Goal: Task Accomplishment & Management: Manage account settings

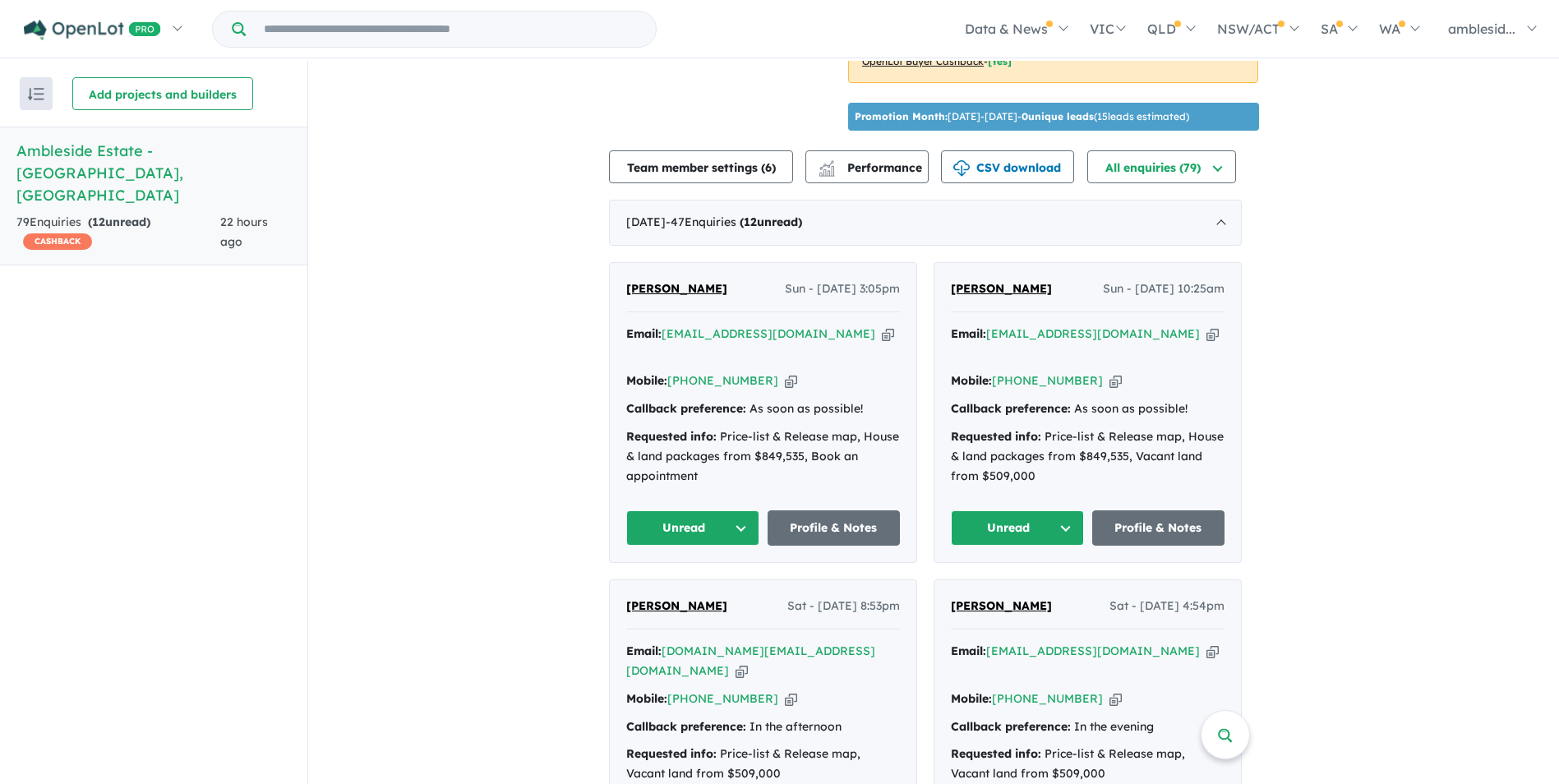
scroll to position [575, 0]
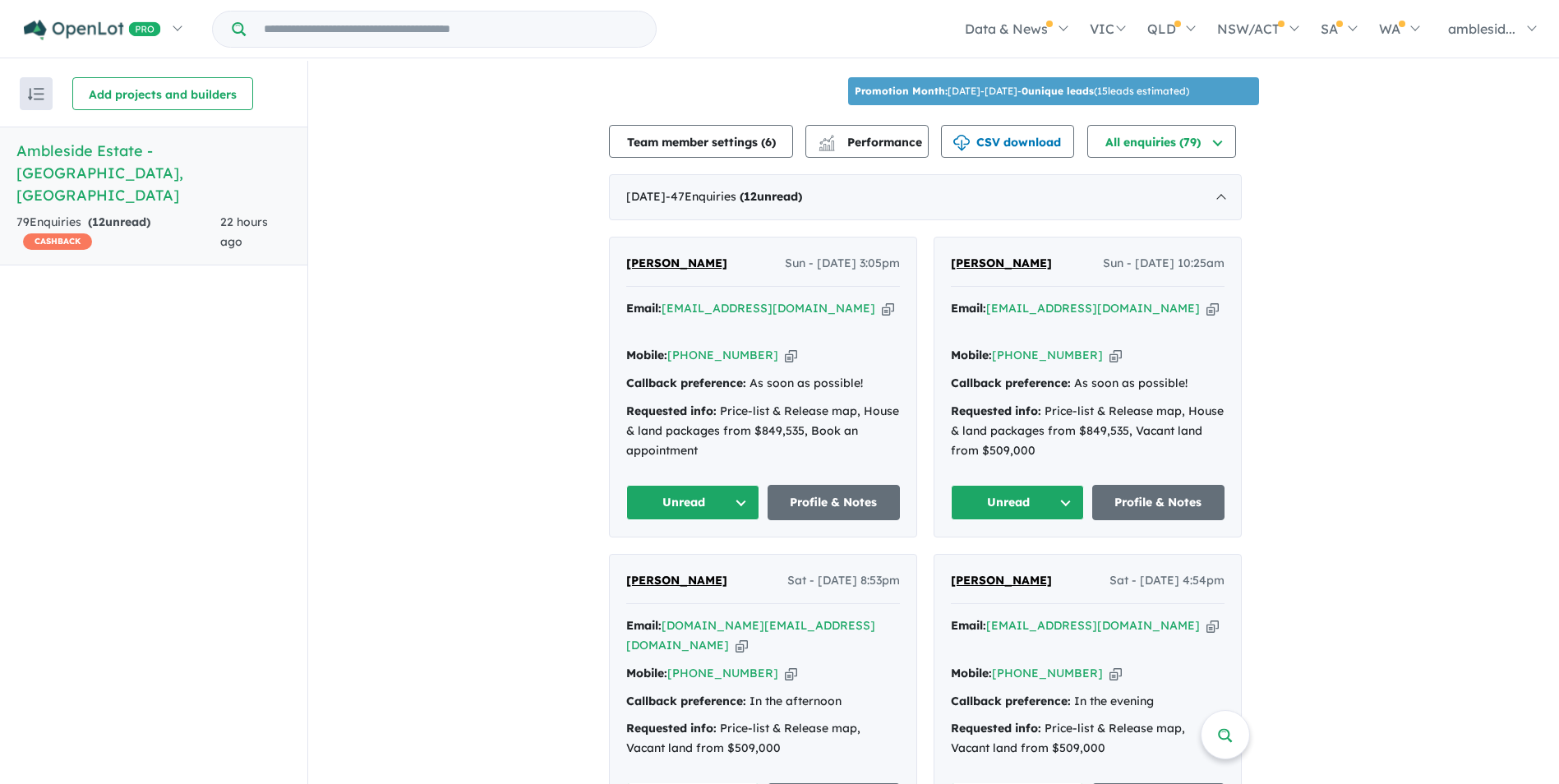
click at [736, 485] on button "Unread" at bounding box center [693, 502] width 133 height 35
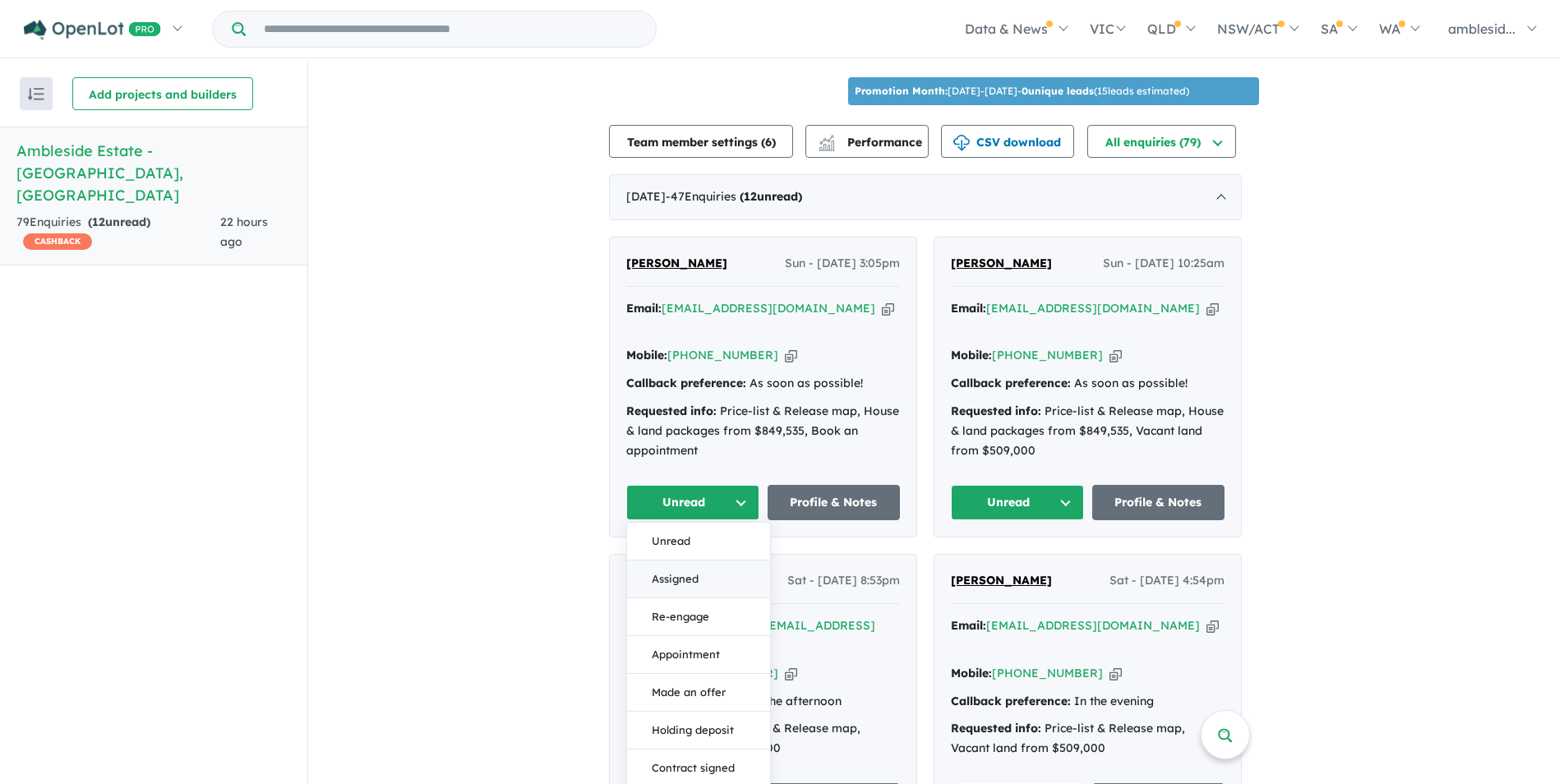
click at [689, 560] on button "Assigned" at bounding box center [698, 579] width 143 height 38
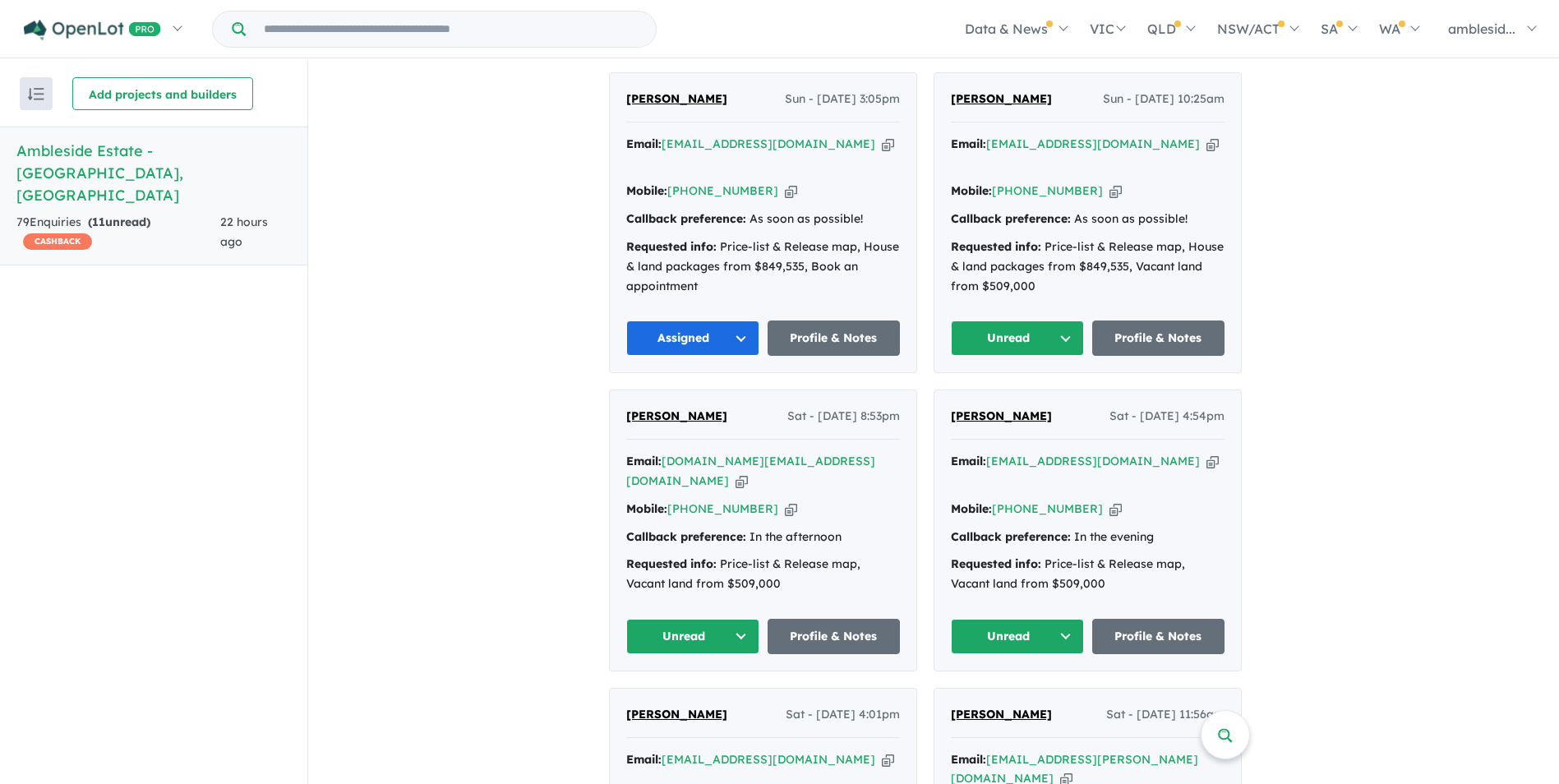
scroll to position [822, 0]
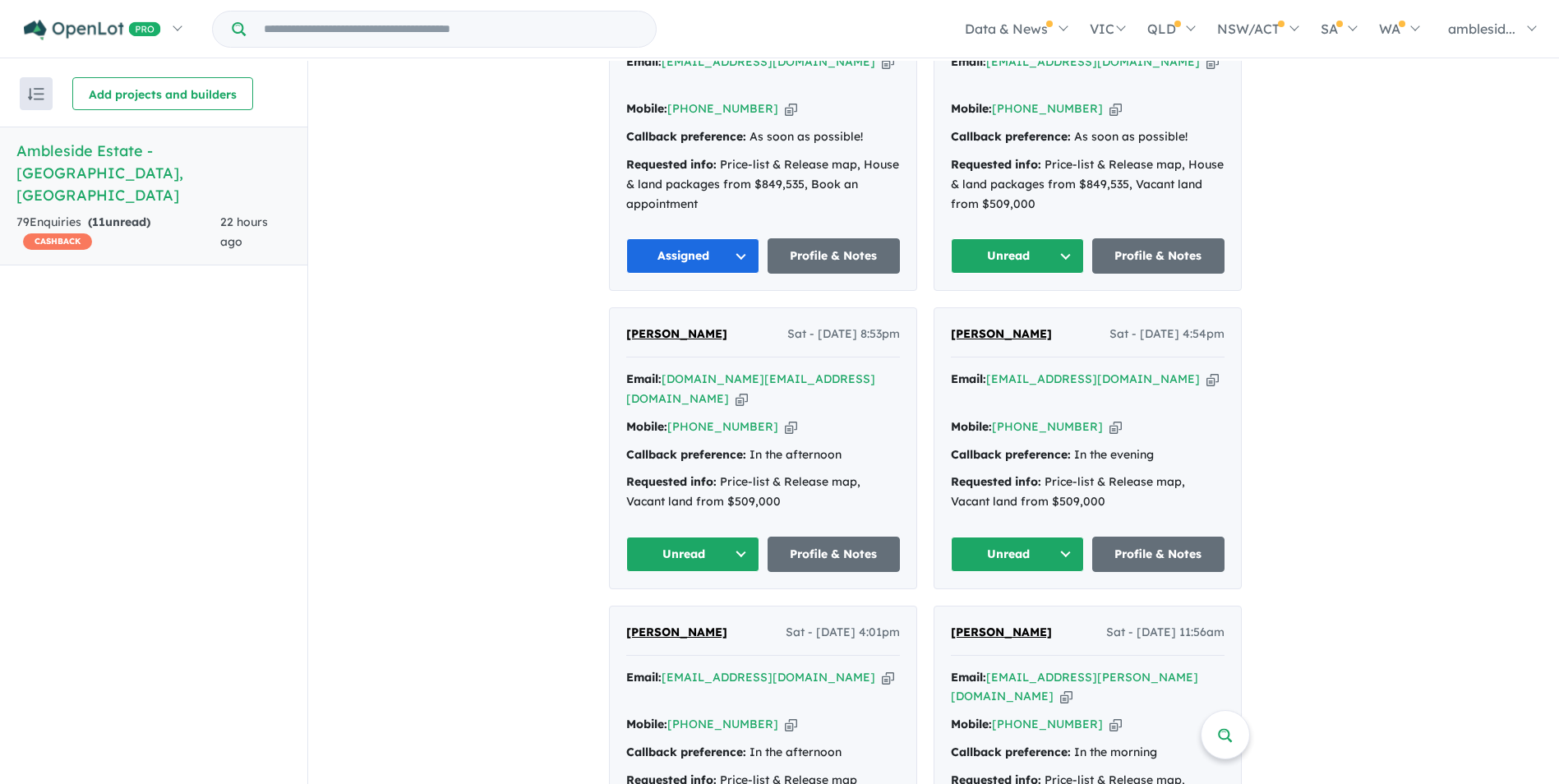
click at [1074, 537] on button "Unread" at bounding box center [1017, 554] width 133 height 35
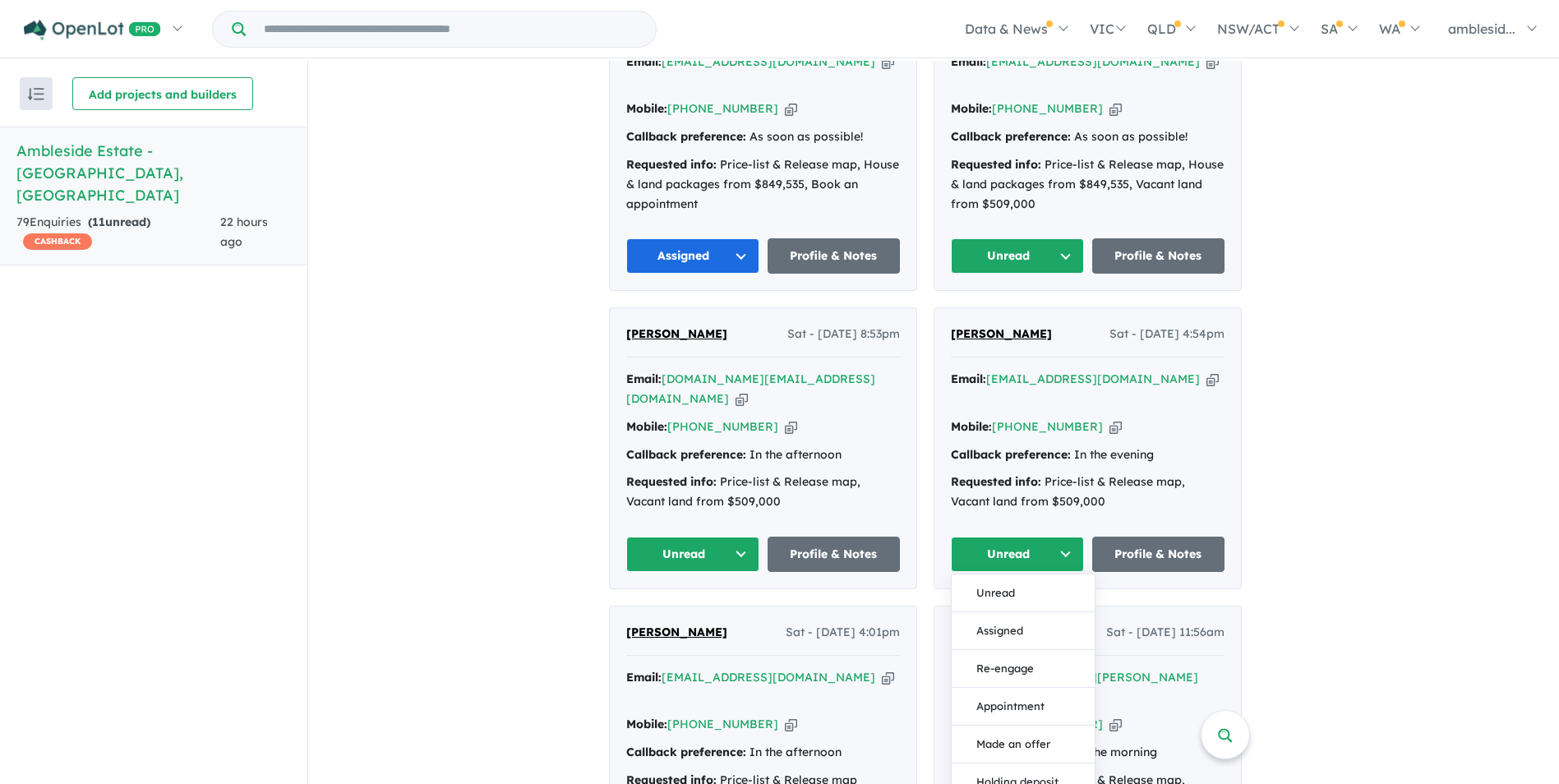
drag, startPoint x: 1054, startPoint y: 626, endPoint x: 1007, endPoint y: 584, distance: 63.0
click at [1007, 612] on button "Assigned" at bounding box center [1023, 631] width 143 height 38
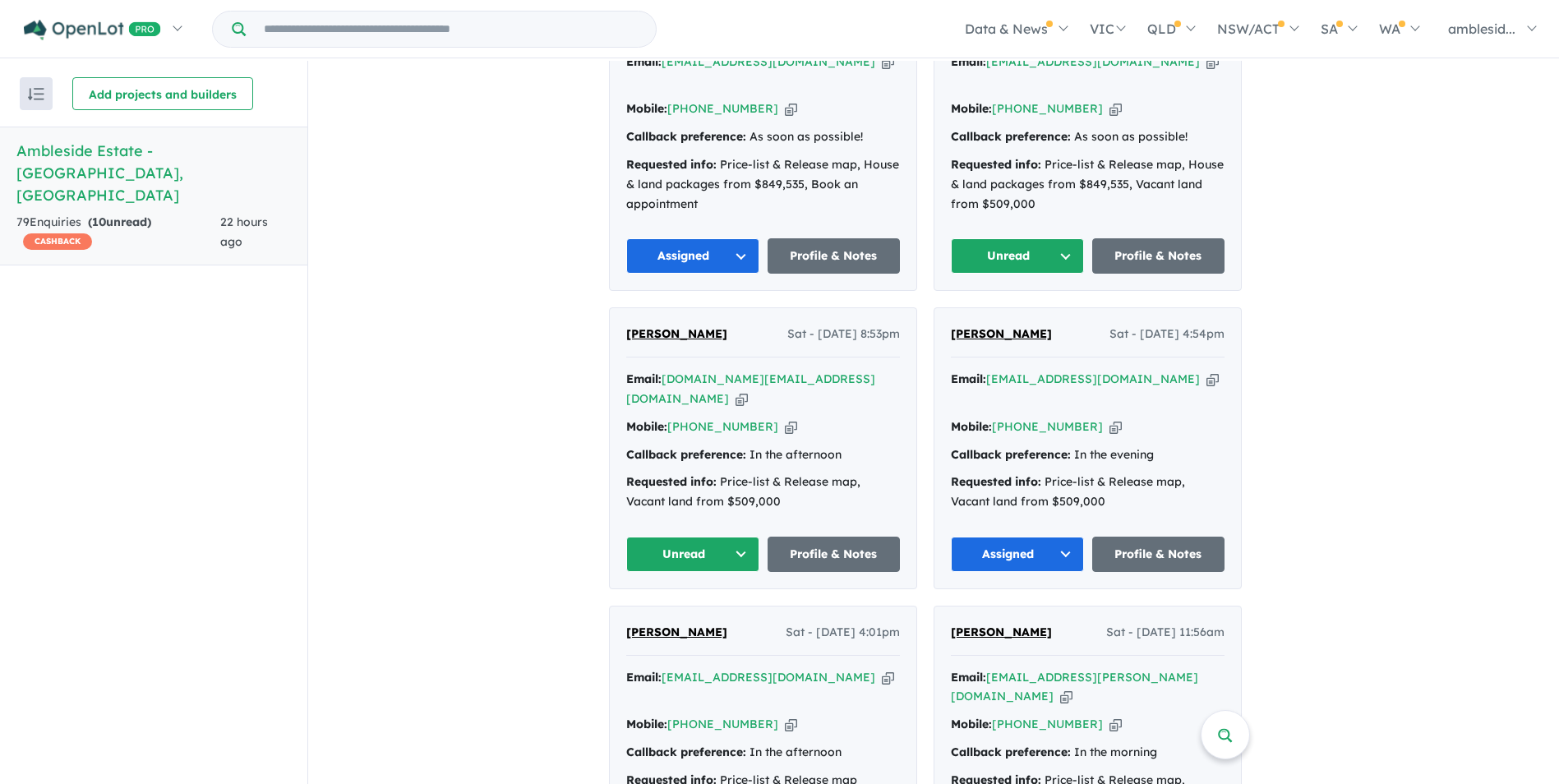
click at [742, 537] on button "Unread" at bounding box center [693, 554] width 133 height 35
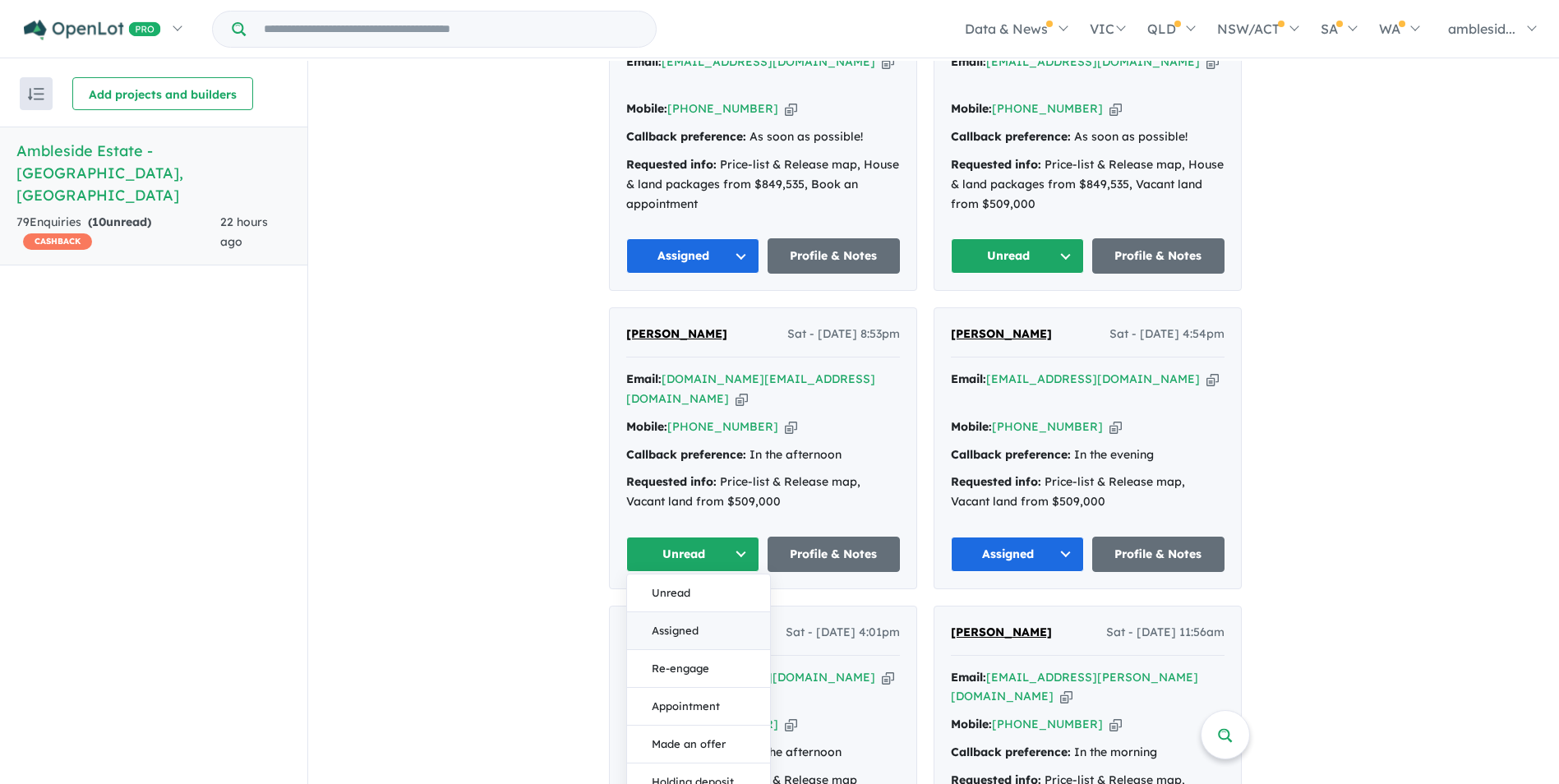
click at [683, 612] on button "Assigned" at bounding box center [698, 631] width 143 height 38
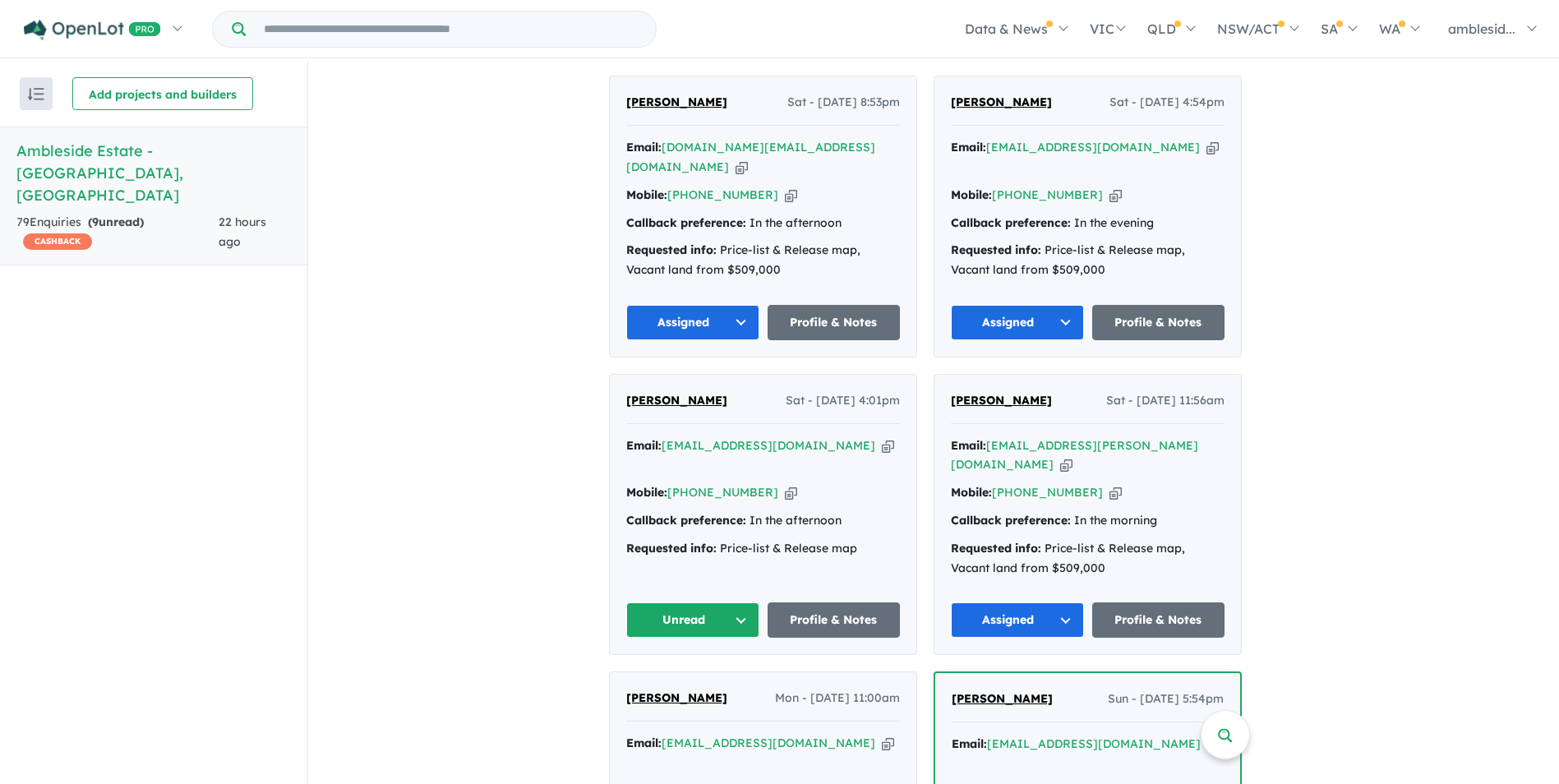
scroll to position [1068, 0]
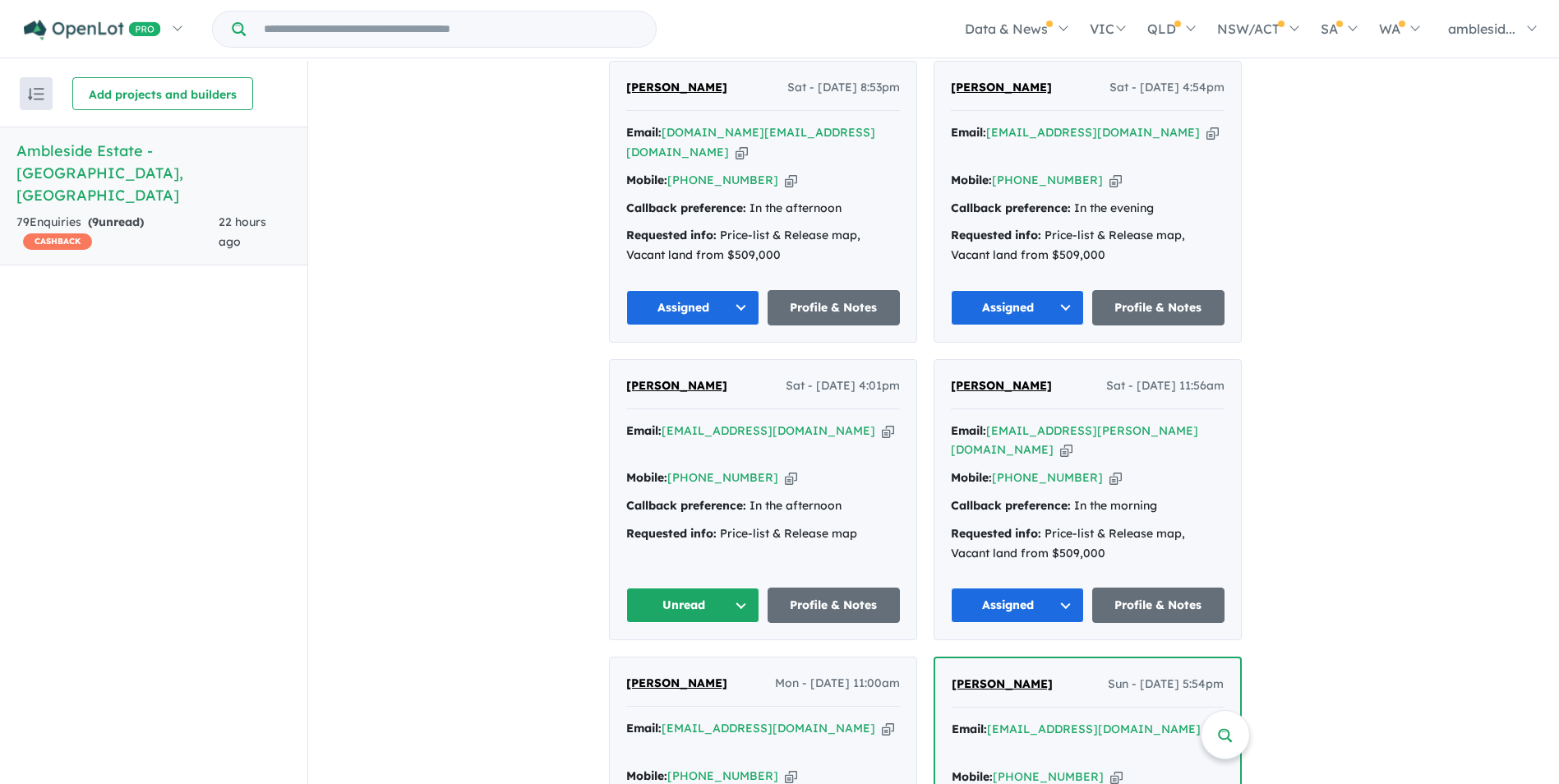
click at [741, 588] on button "Unread" at bounding box center [693, 605] width 133 height 35
click at [698, 663] on button "Assigned" at bounding box center [698, 682] width 143 height 38
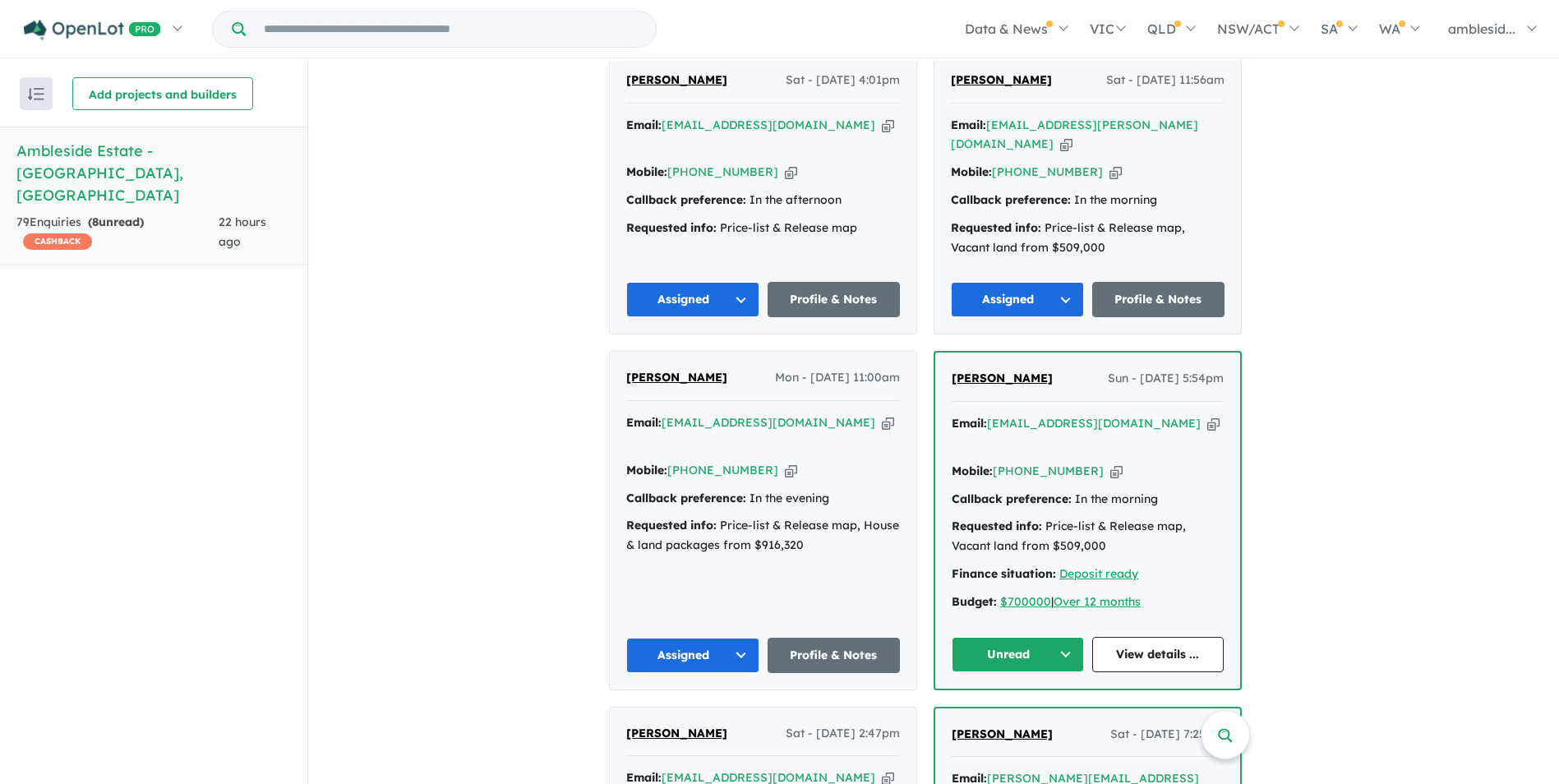
scroll to position [1397, 0]
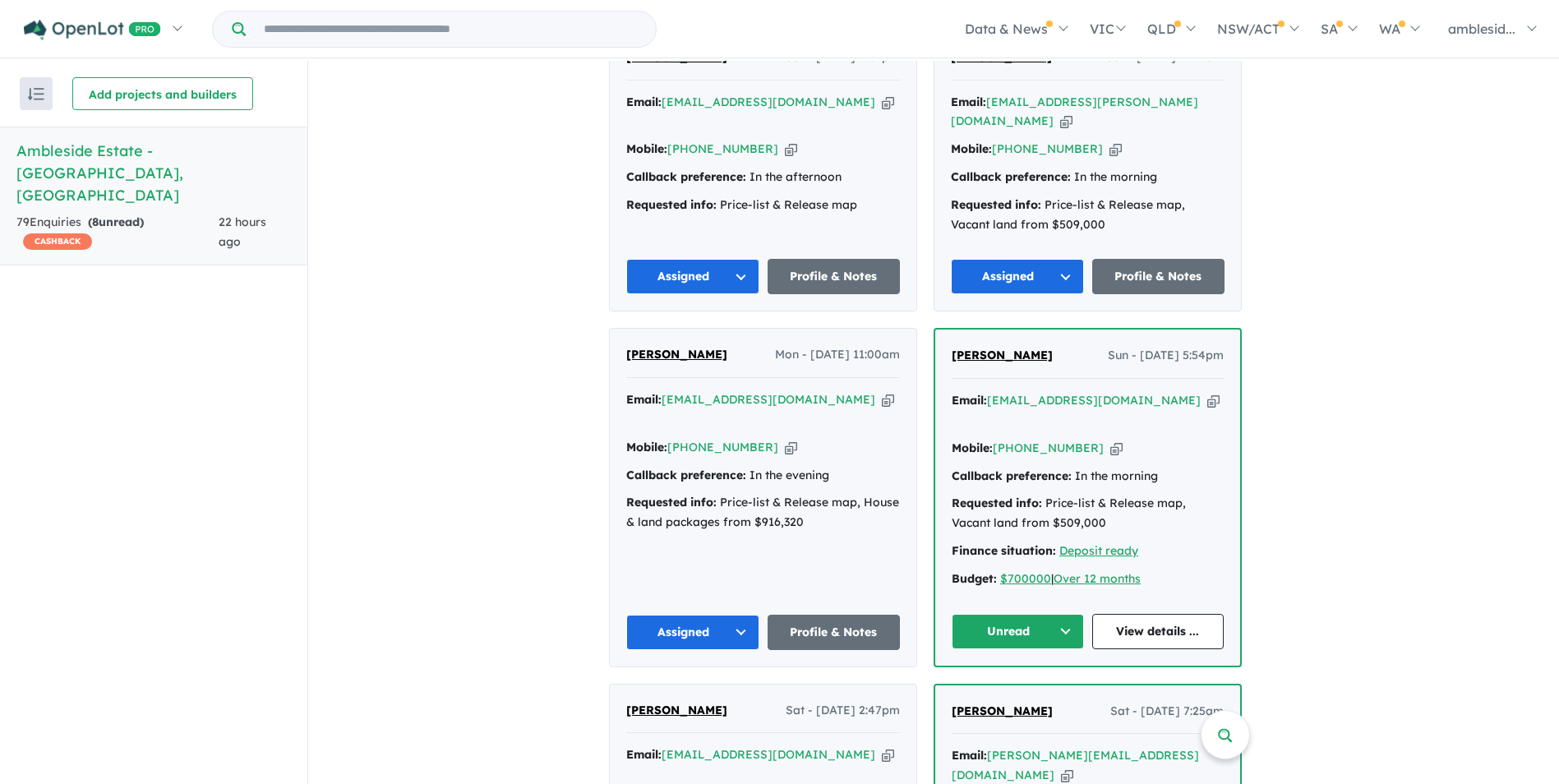
click at [1071, 614] on button "Unread" at bounding box center [1017, 631] width 132 height 35
click at [1022, 690] on button "Assigned" at bounding box center [1024, 709] width 143 height 38
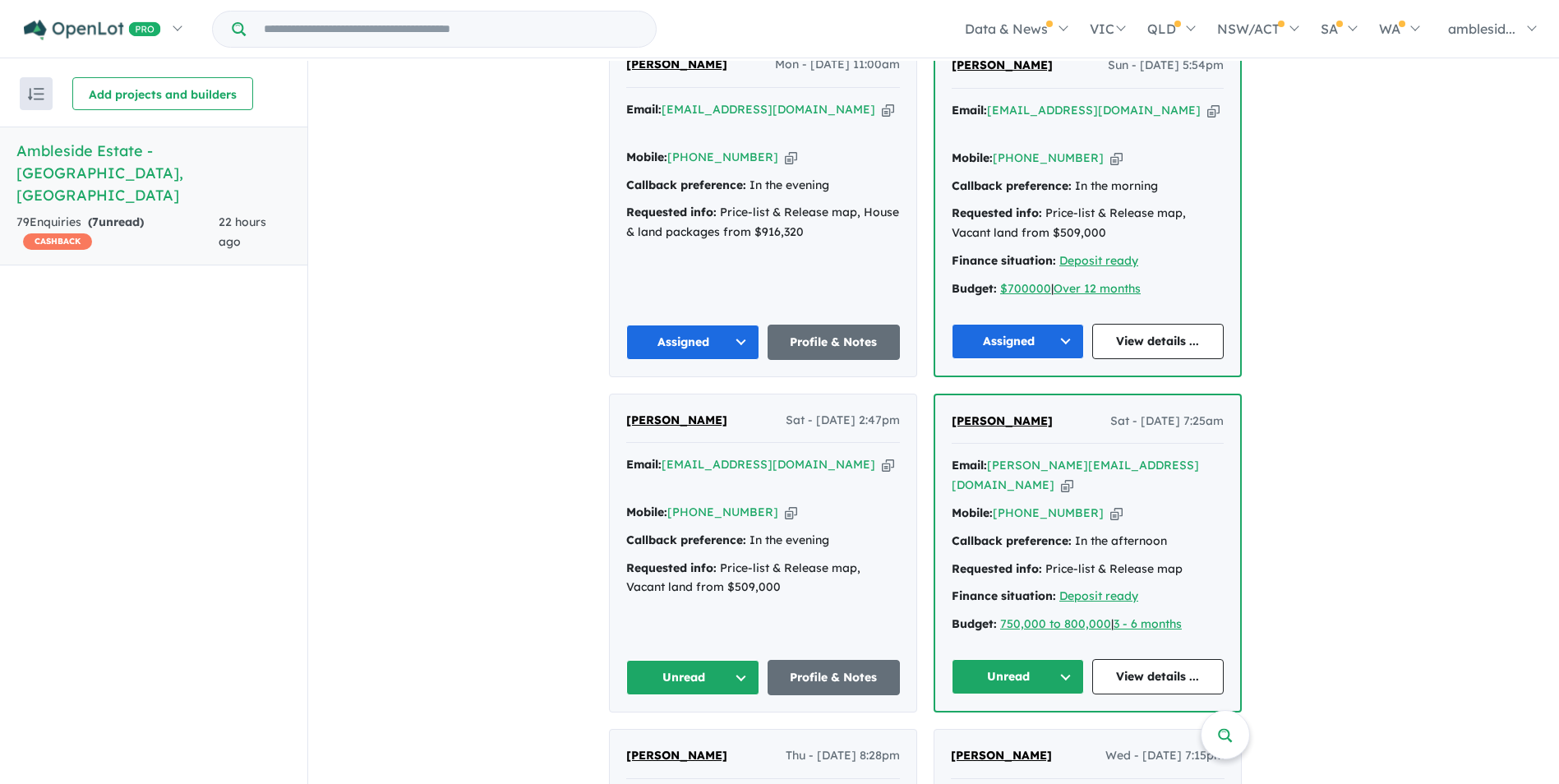
scroll to position [1726, 0]
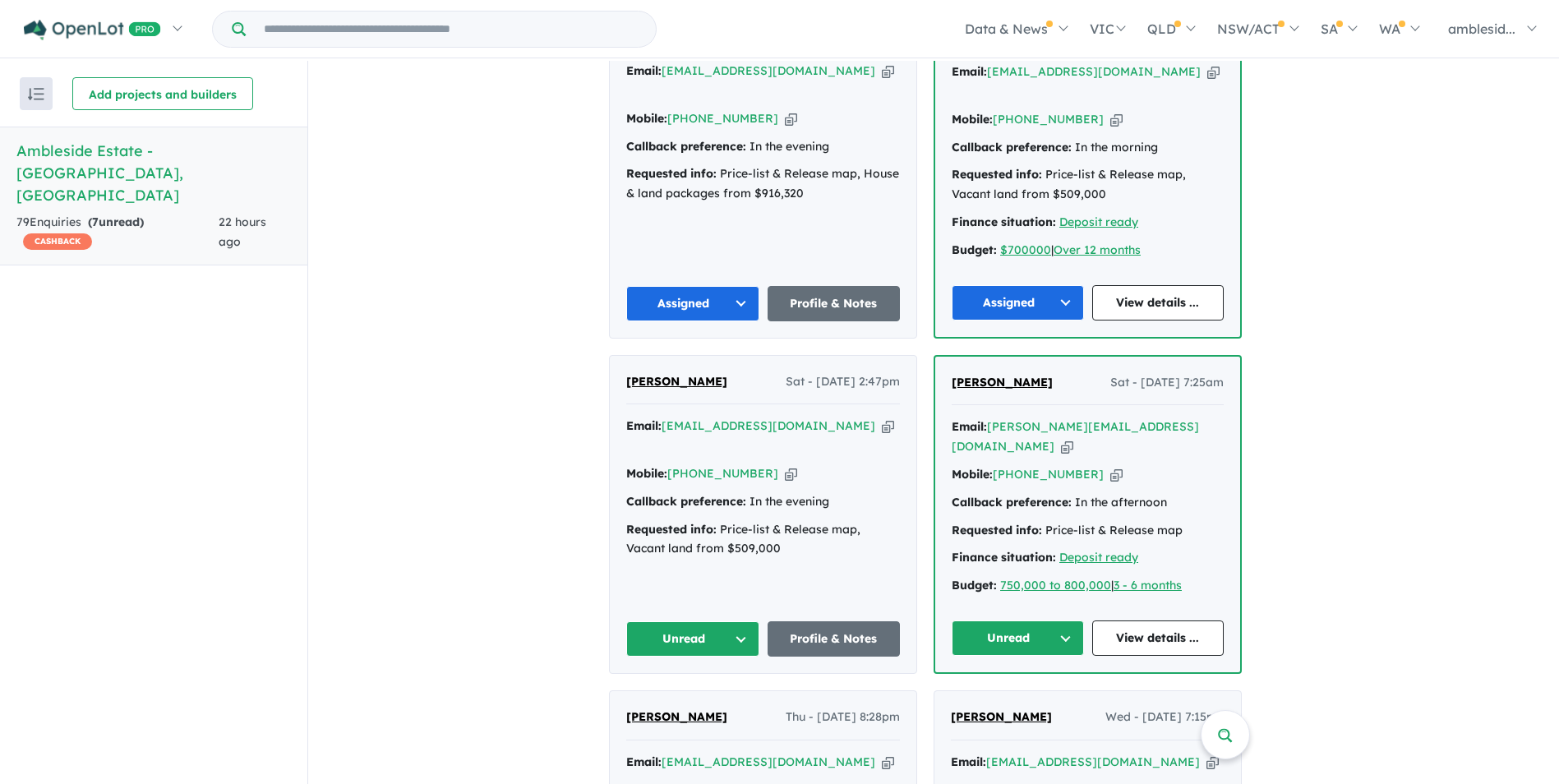
click at [1073, 621] on button "Unread" at bounding box center [1017, 638] width 132 height 35
click at [1008, 696] on button "Assigned" at bounding box center [1024, 715] width 143 height 38
click at [738, 621] on button "Unread" at bounding box center [693, 638] width 133 height 35
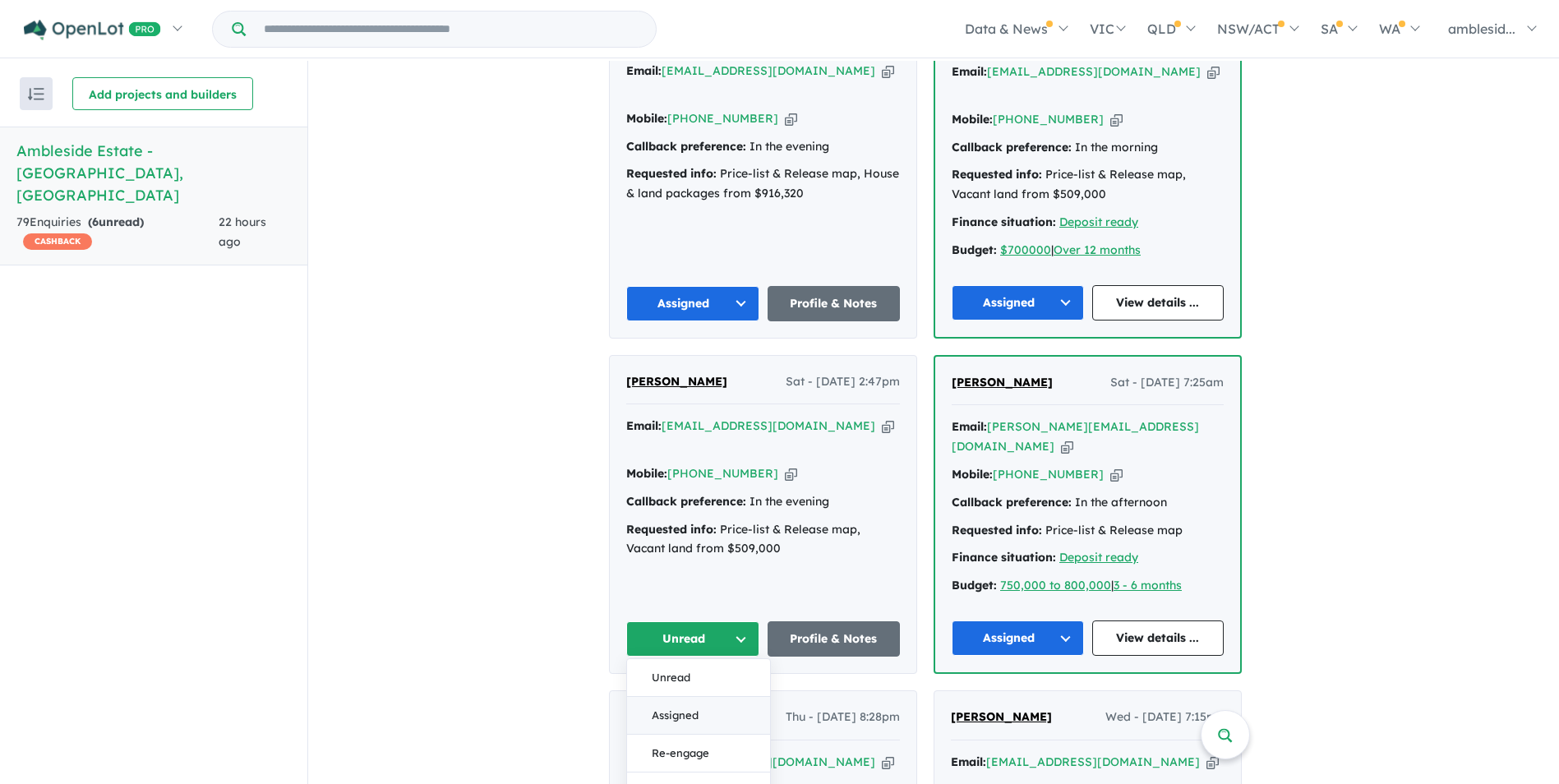
click at [697, 697] on button "Assigned" at bounding box center [698, 716] width 143 height 38
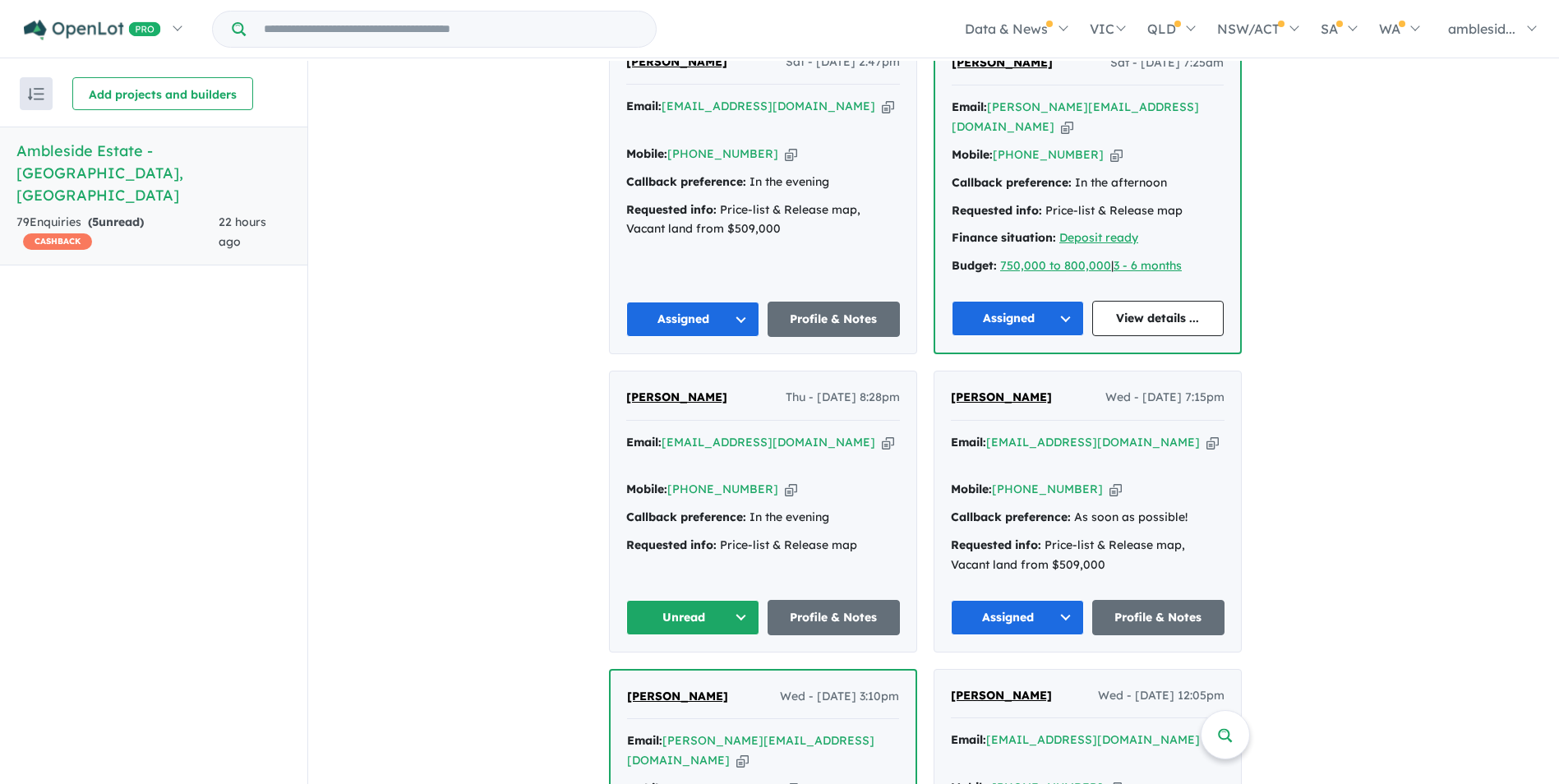
scroll to position [2054, 0]
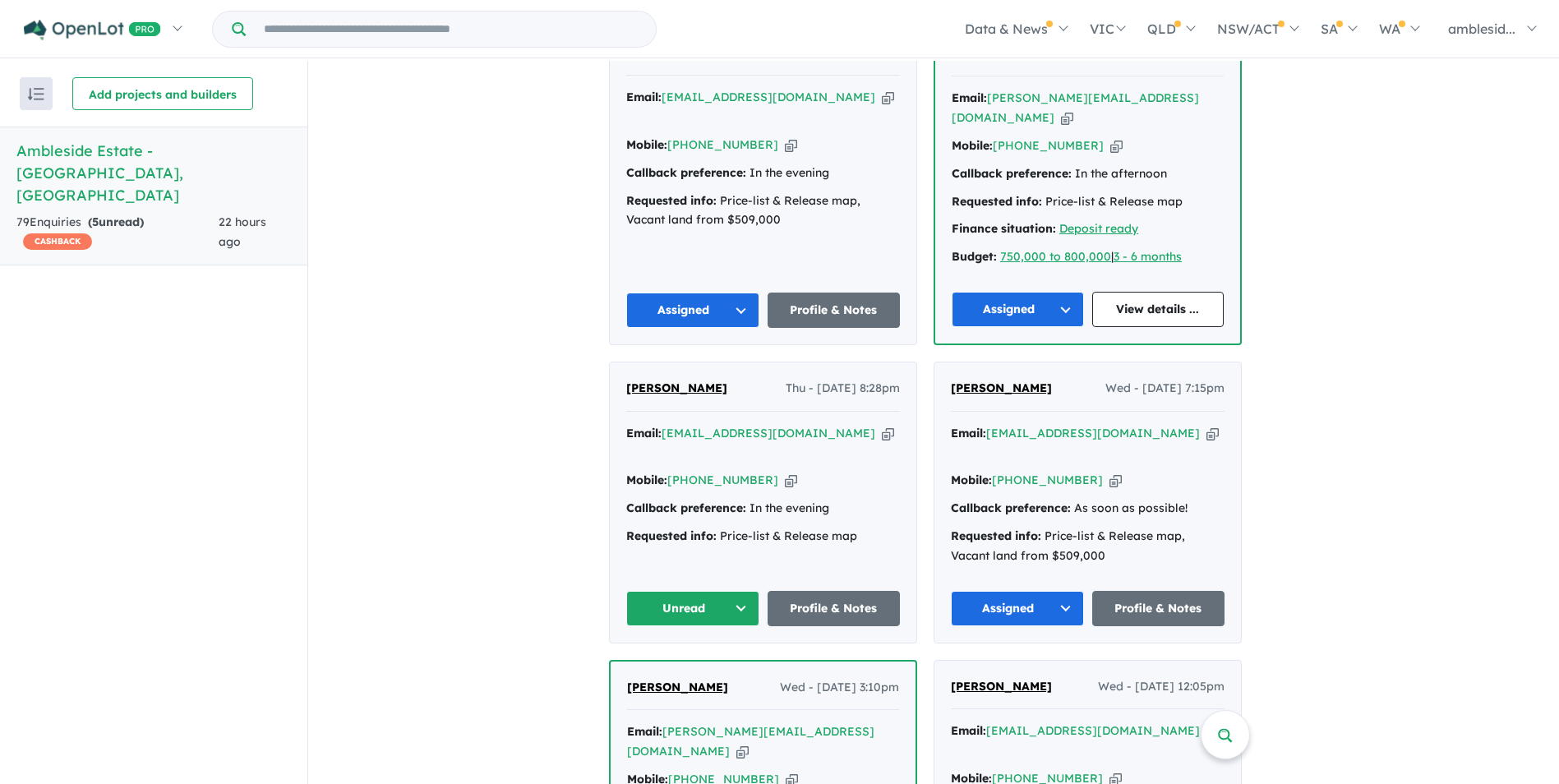
click at [743, 591] on button "Unread" at bounding box center [693, 608] width 133 height 35
click at [697, 666] on button "Assigned" at bounding box center [698, 685] width 143 height 38
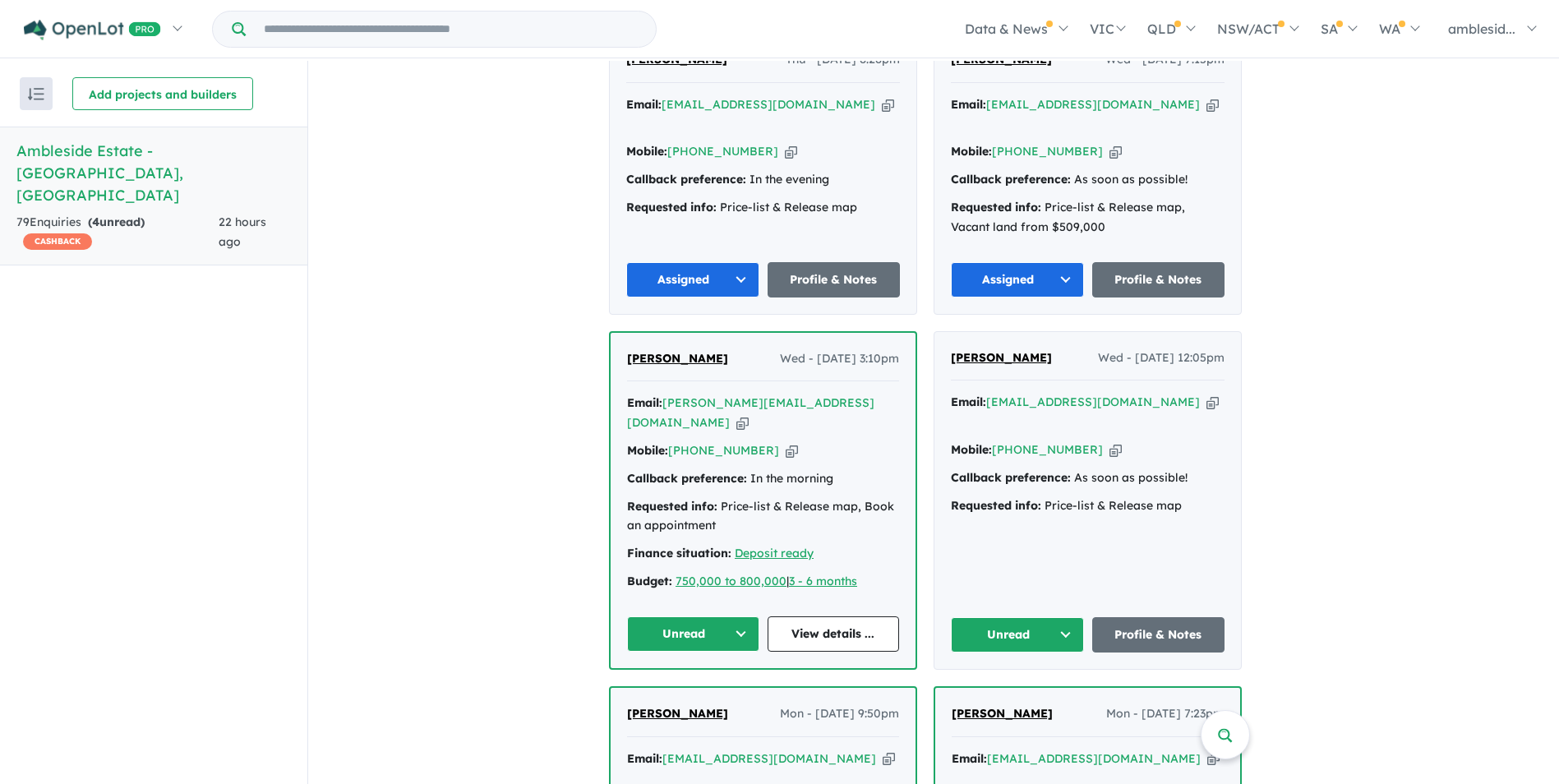
click at [742, 616] on button "Unread" at bounding box center [693, 633] width 132 height 35
click at [702, 692] on button "Assigned" at bounding box center [699, 710] width 143 height 38
click at [1070, 617] on button "Unread" at bounding box center [1017, 634] width 133 height 35
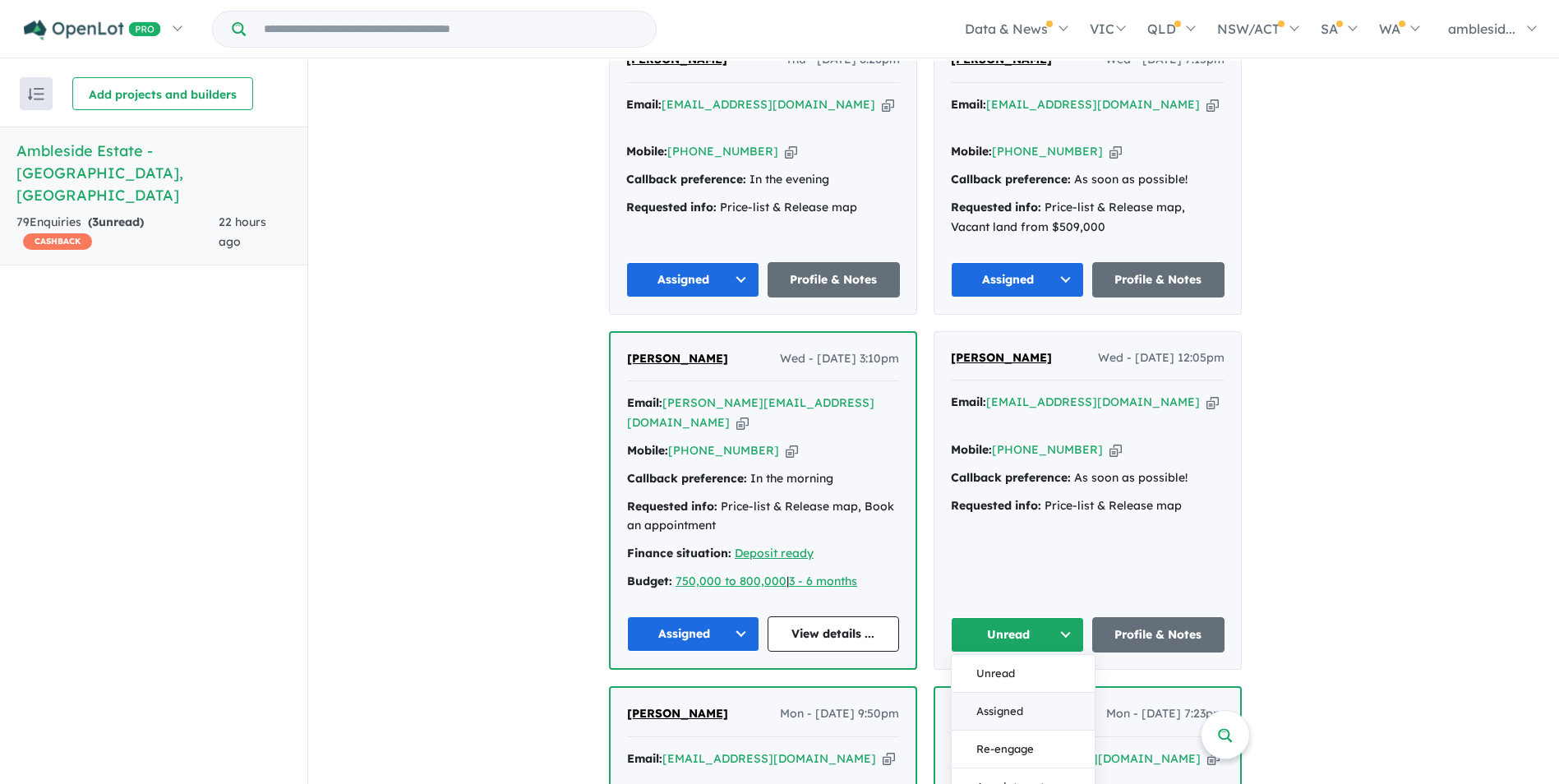
click at [998, 692] on button "Assigned" at bounding box center [1023, 711] width 143 height 38
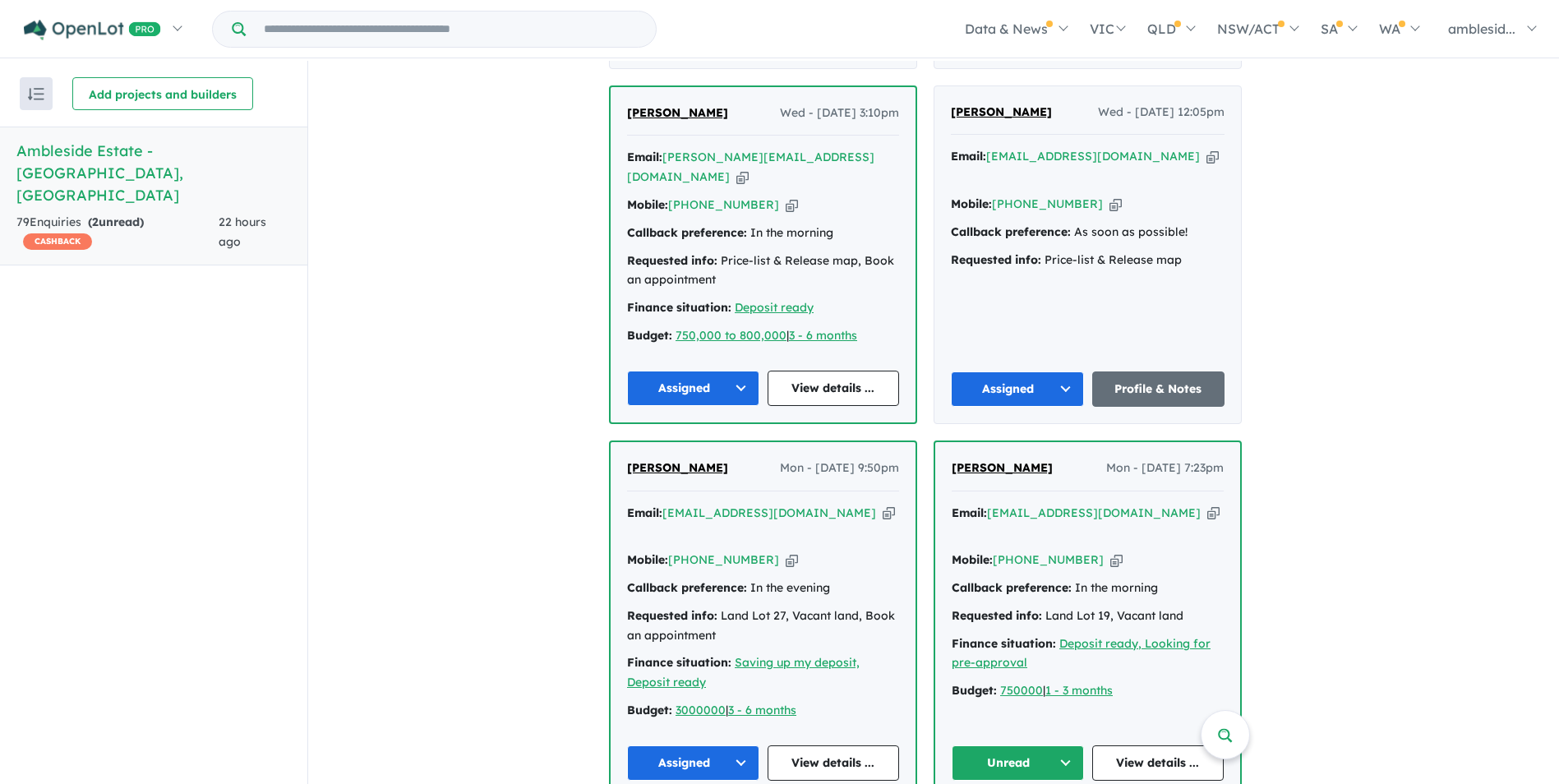
scroll to position [2629, 0]
click at [1072, 744] on button "Unread" at bounding box center [1017, 761] width 132 height 35
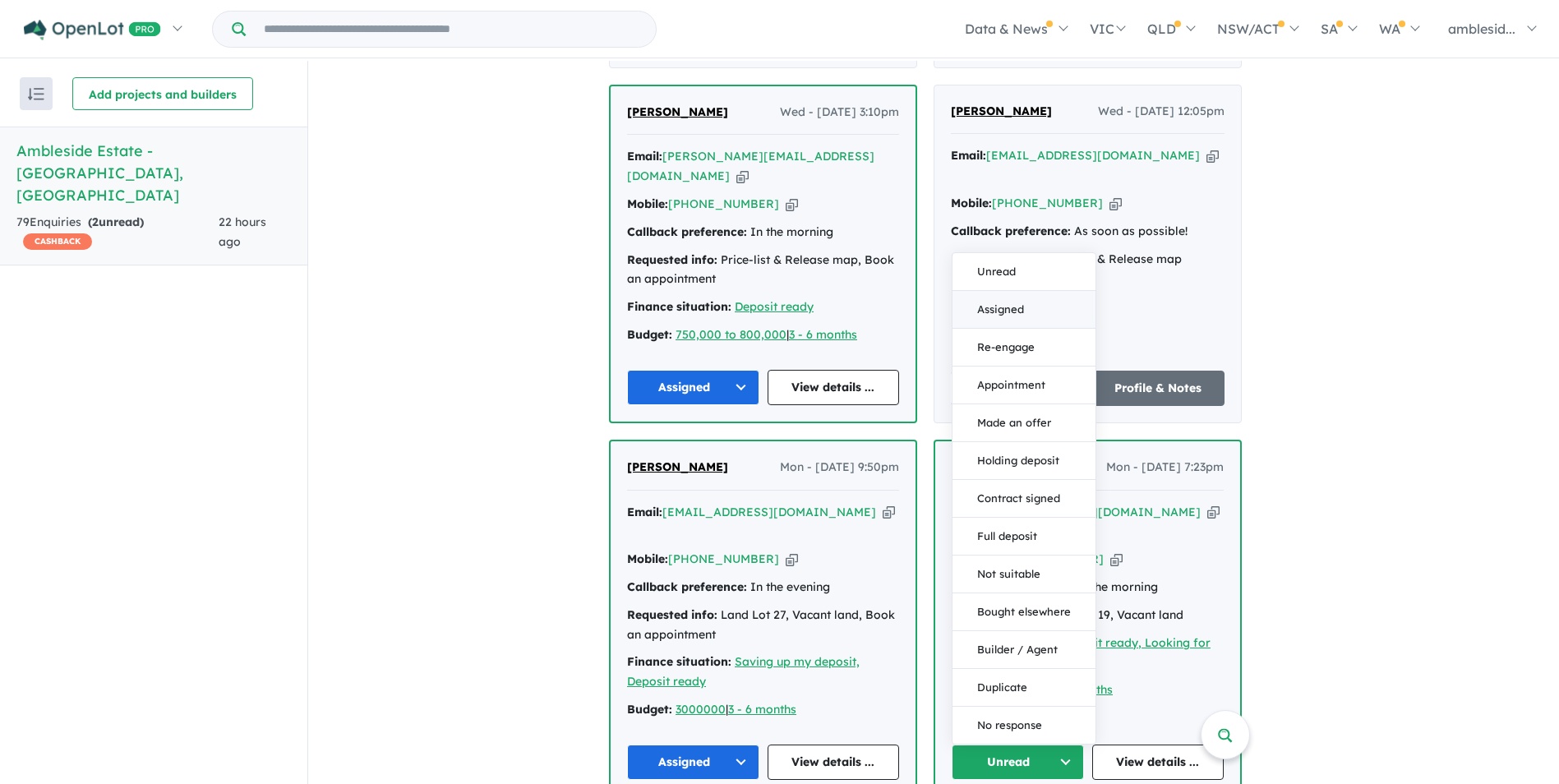
click at [1014, 291] on button "Assigned" at bounding box center [1024, 309] width 143 height 38
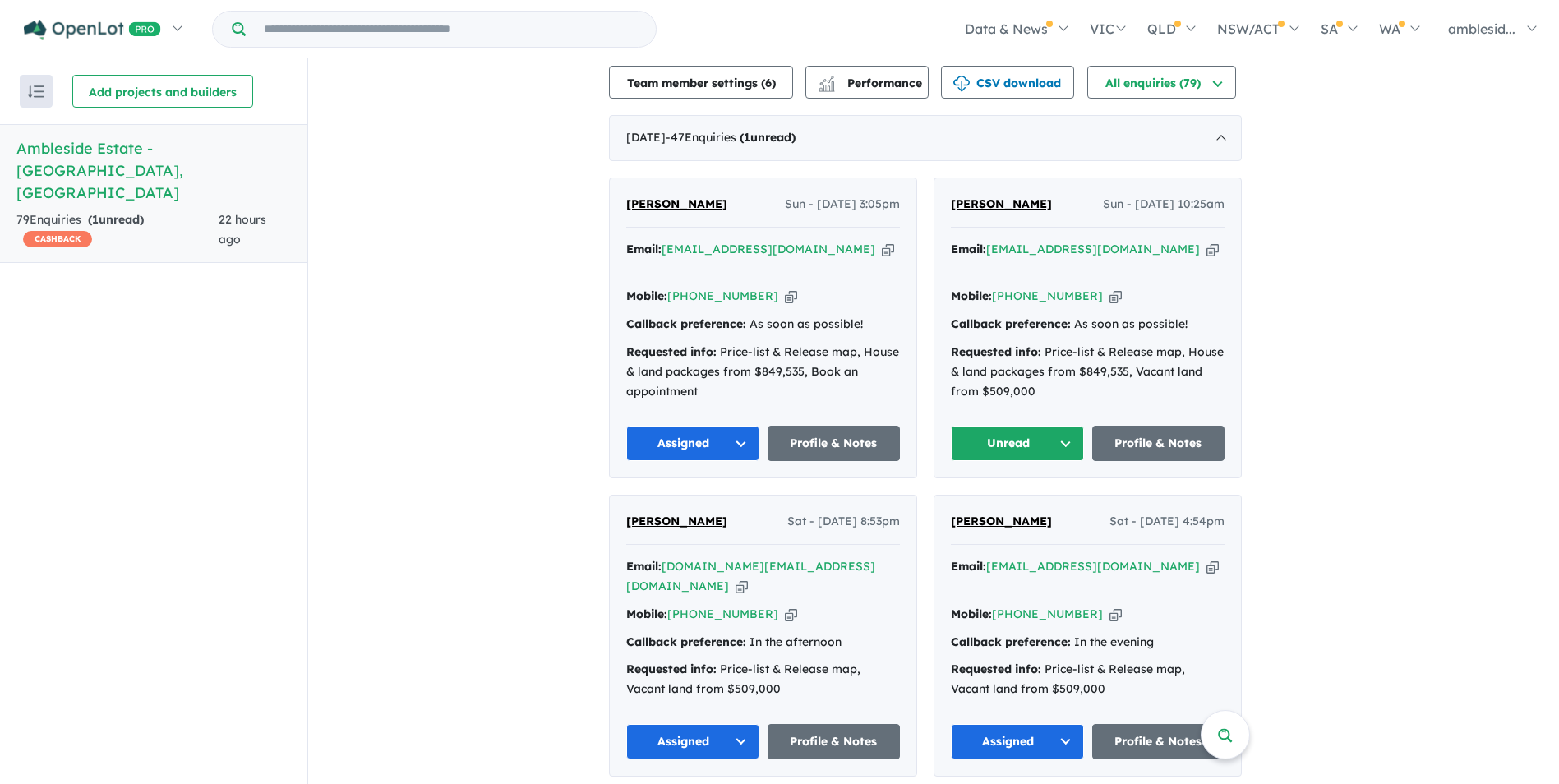
scroll to position [626, 0]
